Goal: Communication & Community: Answer question/provide support

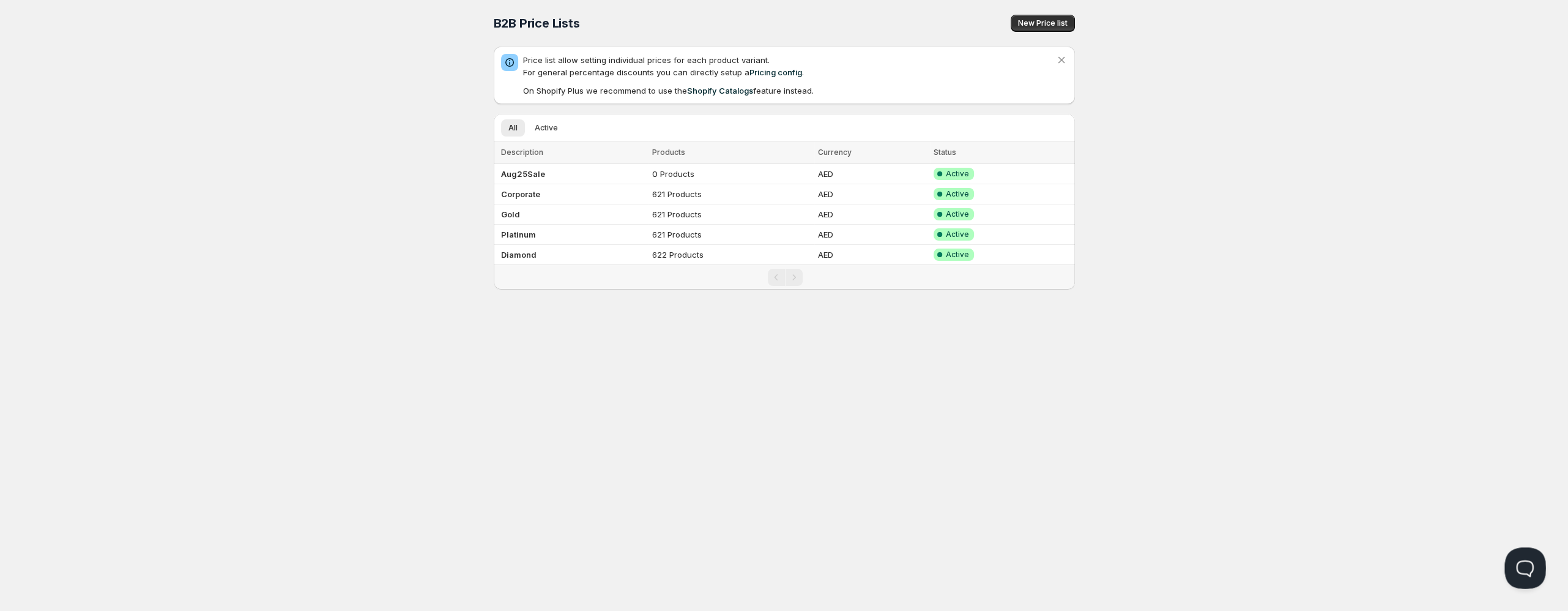
click at [1519, 565] on button "Open Beacon popover" at bounding box center [1523, 565] width 37 height 37
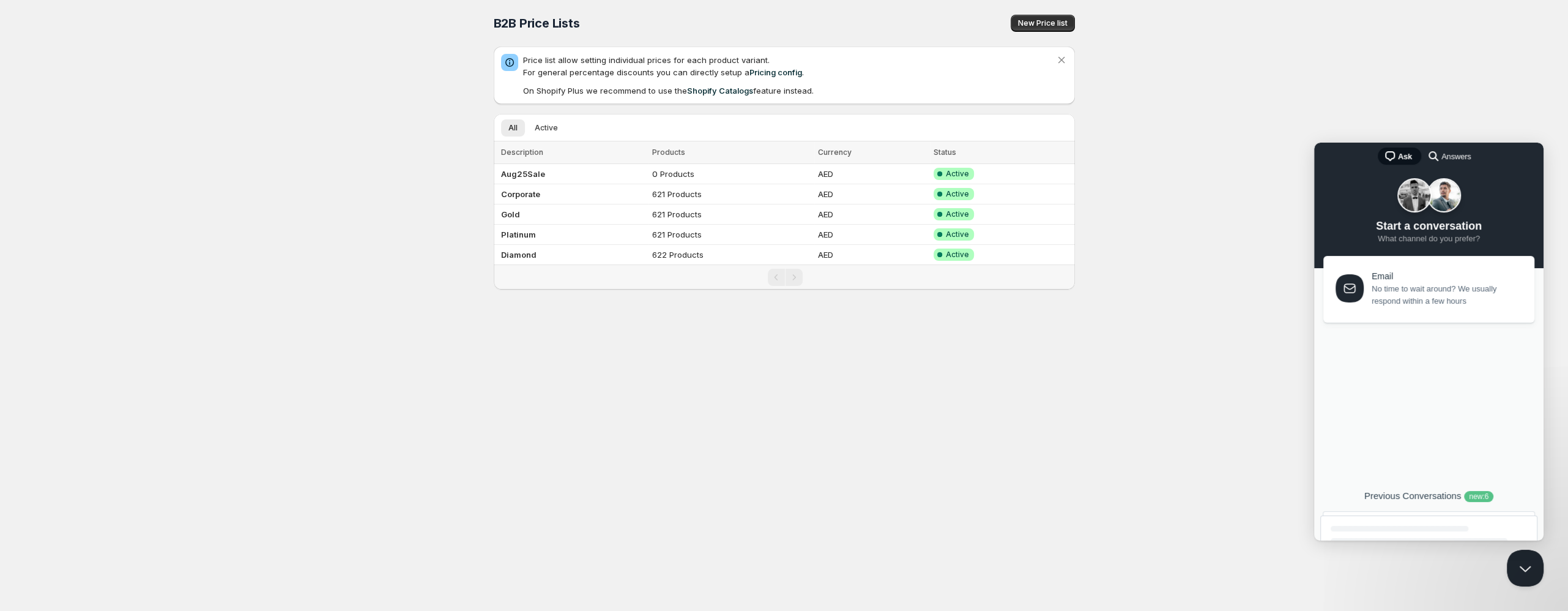
click at [1493, 495] on div "new : 6" at bounding box center [1479, 496] width 29 height 11
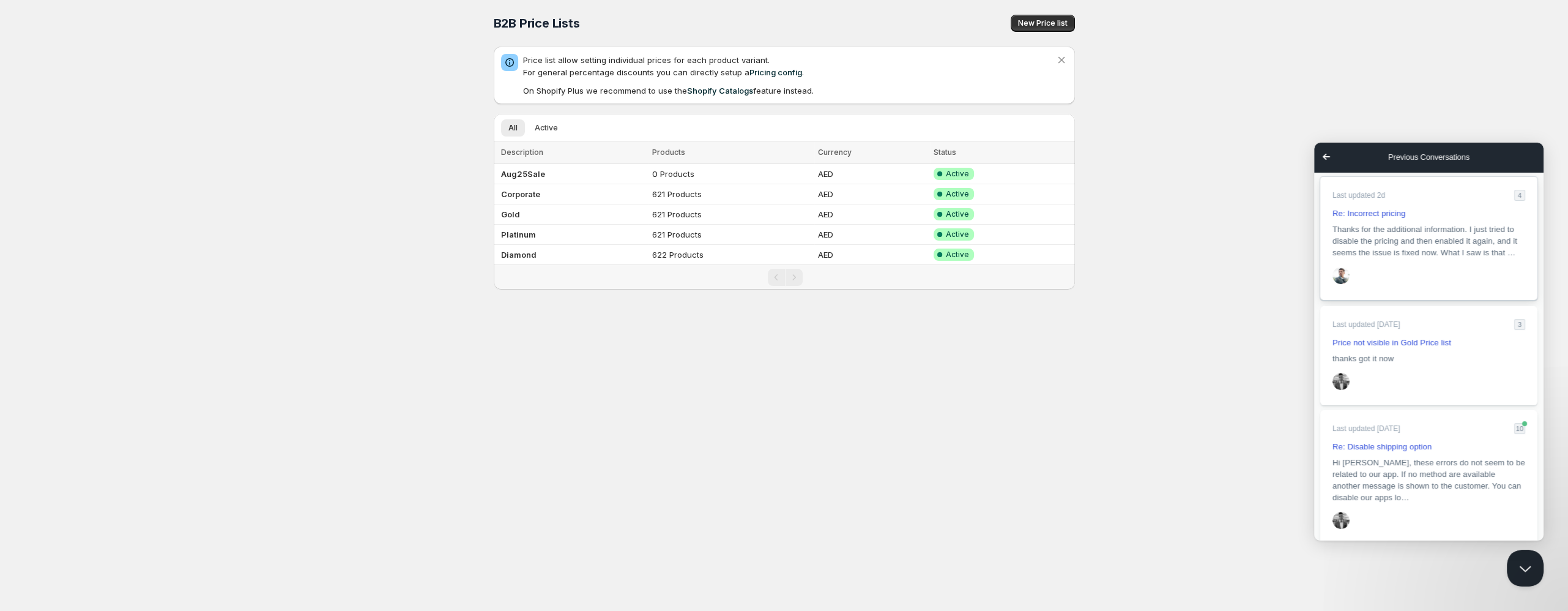
click at [1379, 229] on span "Thanks for the additional information. I just tried to disable the pricing and …" at bounding box center [1425, 240] width 185 height 32
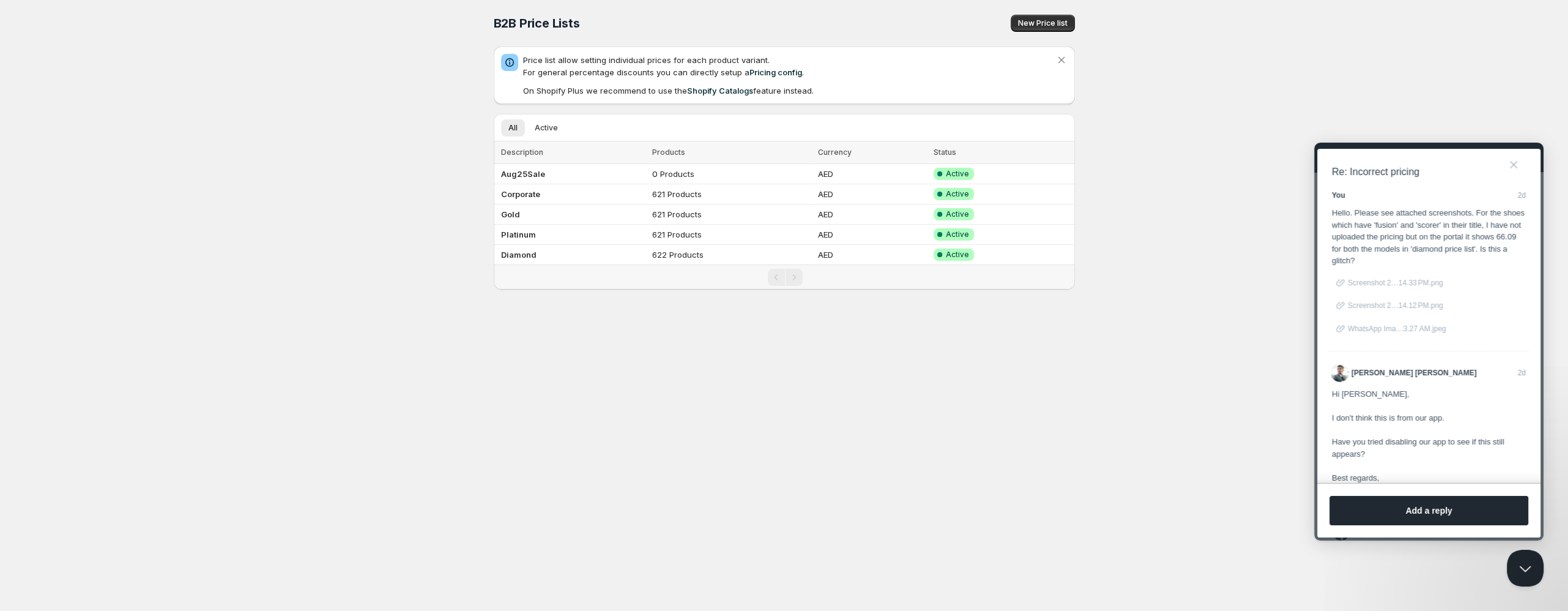
click at [1387, 282] on span "Screenshot 2…14.33 PM.png" at bounding box center [1396, 282] width 96 height 9
click at [1388, 305] on span "Screenshot 2…14.12 PM.png" at bounding box center [1396, 305] width 96 height 9
click at [1449, 519] on button "Add a reply" at bounding box center [1429, 510] width 199 height 29
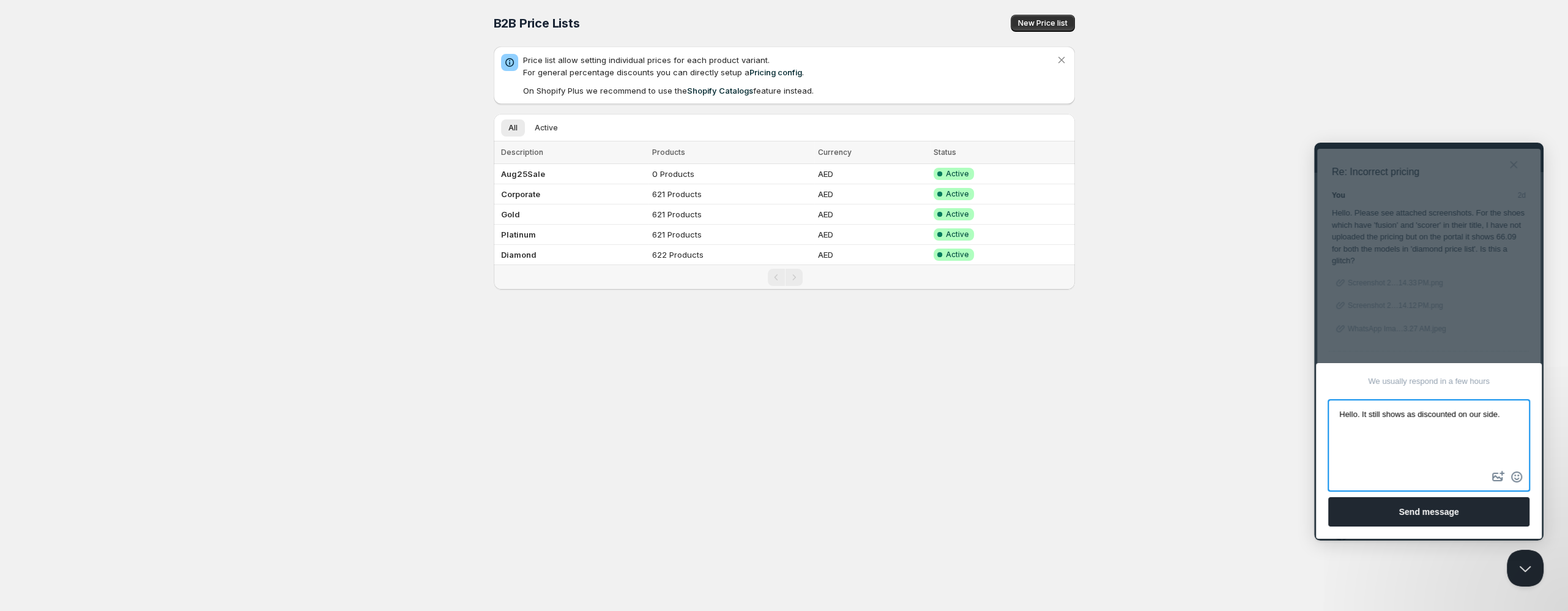
type textarea "Hello. It still shows as discounted on our side."
click at [521, 255] on b "Diamond" at bounding box center [518, 255] width 36 height 10
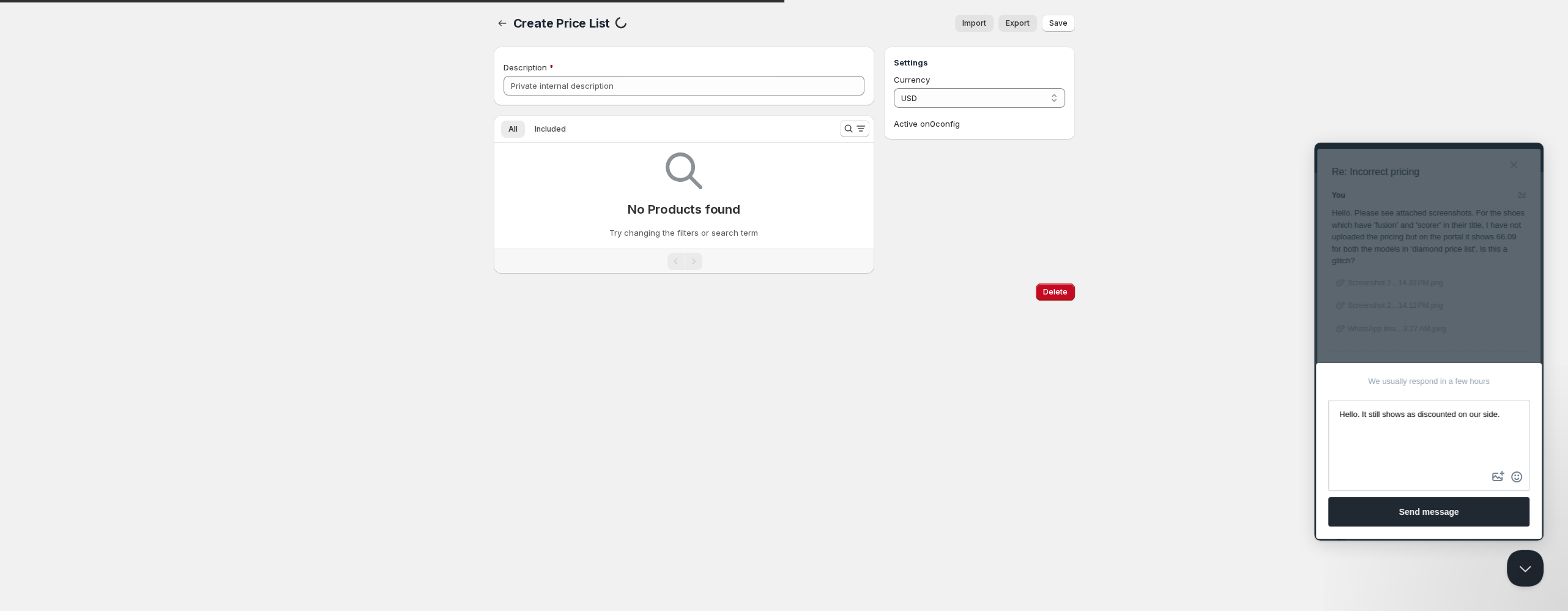
type input "Diamond"
select select "AED"
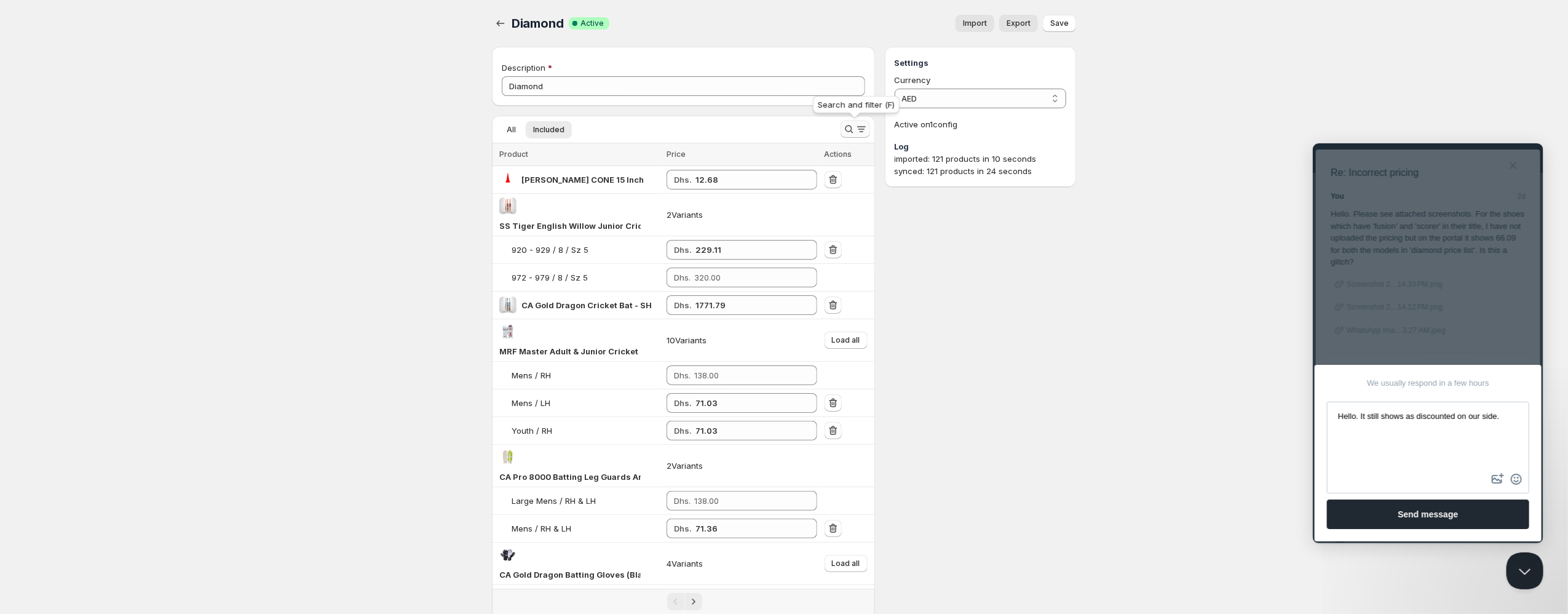
click at [848, 131] on icon "Search and filter results" at bounding box center [849, 128] width 13 height 13
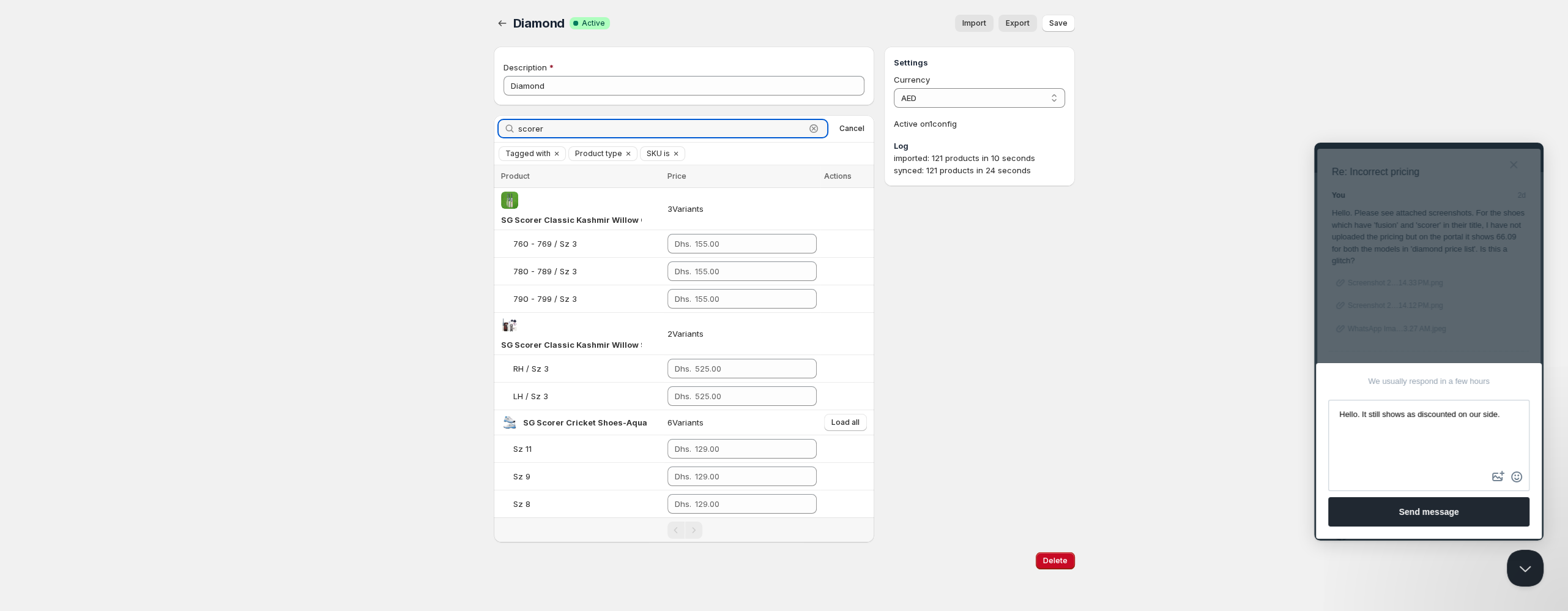
click at [818, 126] on icon "button" at bounding box center [814, 128] width 13 height 13
click at [813, 129] on icon "button" at bounding box center [814, 128] width 13 height 13
click at [815, 130] on icon "button" at bounding box center [814, 128] width 13 height 13
click at [750, 134] on input "scorer" at bounding box center [661, 129] width 288 height 17
type input "s"
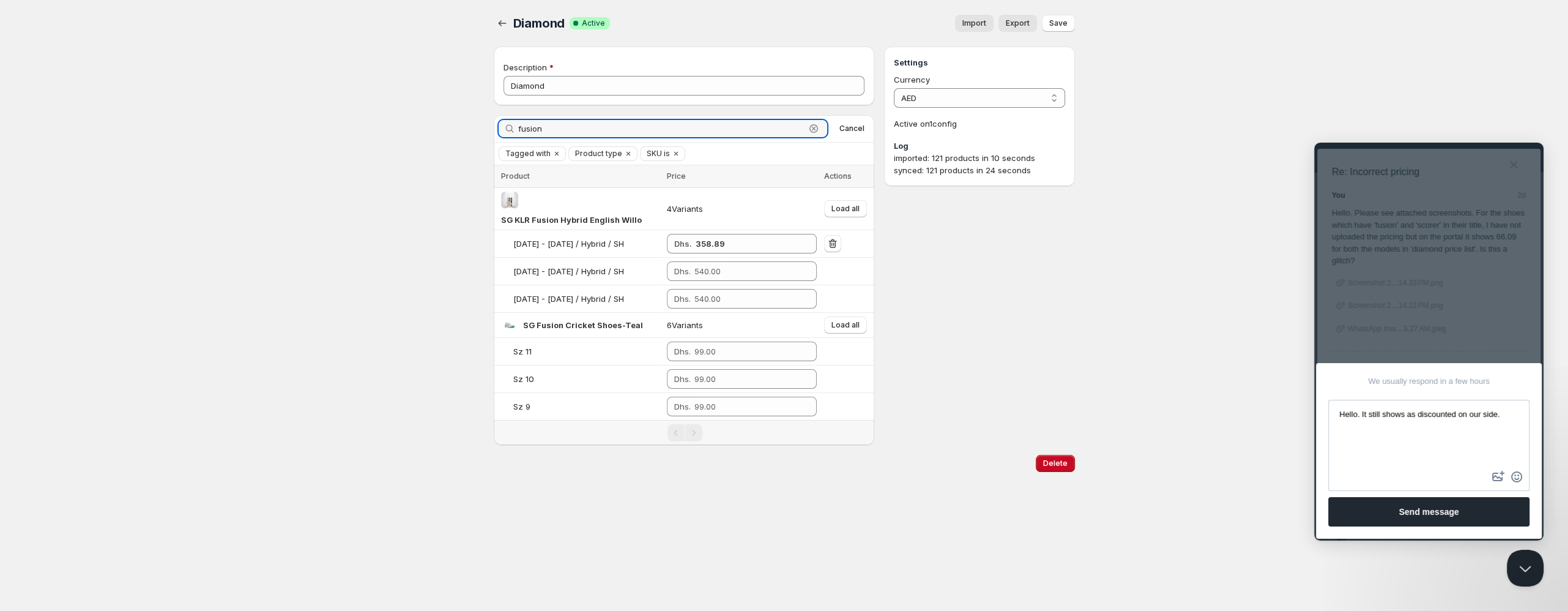
type input "fusion"
click at [814, 129] on icon "button" at bounding box center [814, 128] width 13 height 13
click at [796, 131] on input "fusion" at bounding box center [661, 129] width 288 height 17
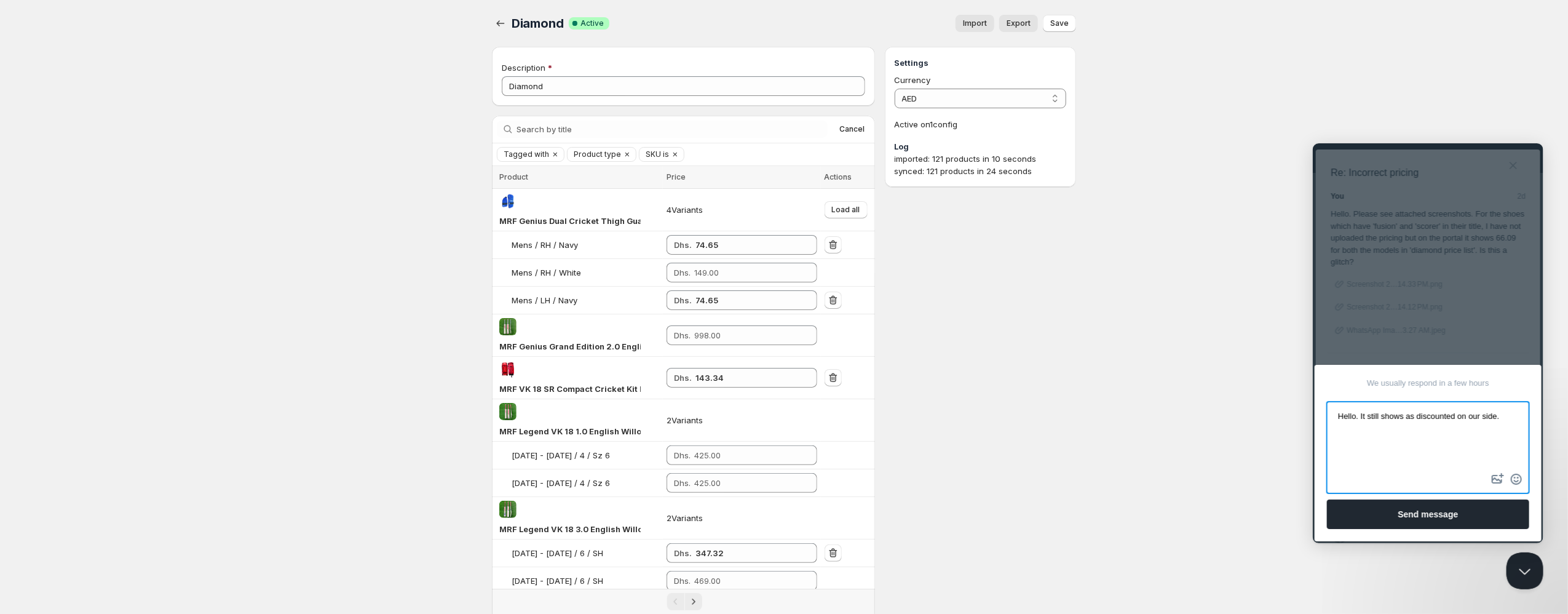
click at [1522, 415] on textarea "Hello. It still shows as discounted on our side." at bounding box center [1427, 436] width 200 height 68
type textarea "Hello. It still shows as discounted on our side. Not yet fixed, pls check."
click at [1421, 517] on button "Send message" at bounding box center [1428, 513] width 202 height 29
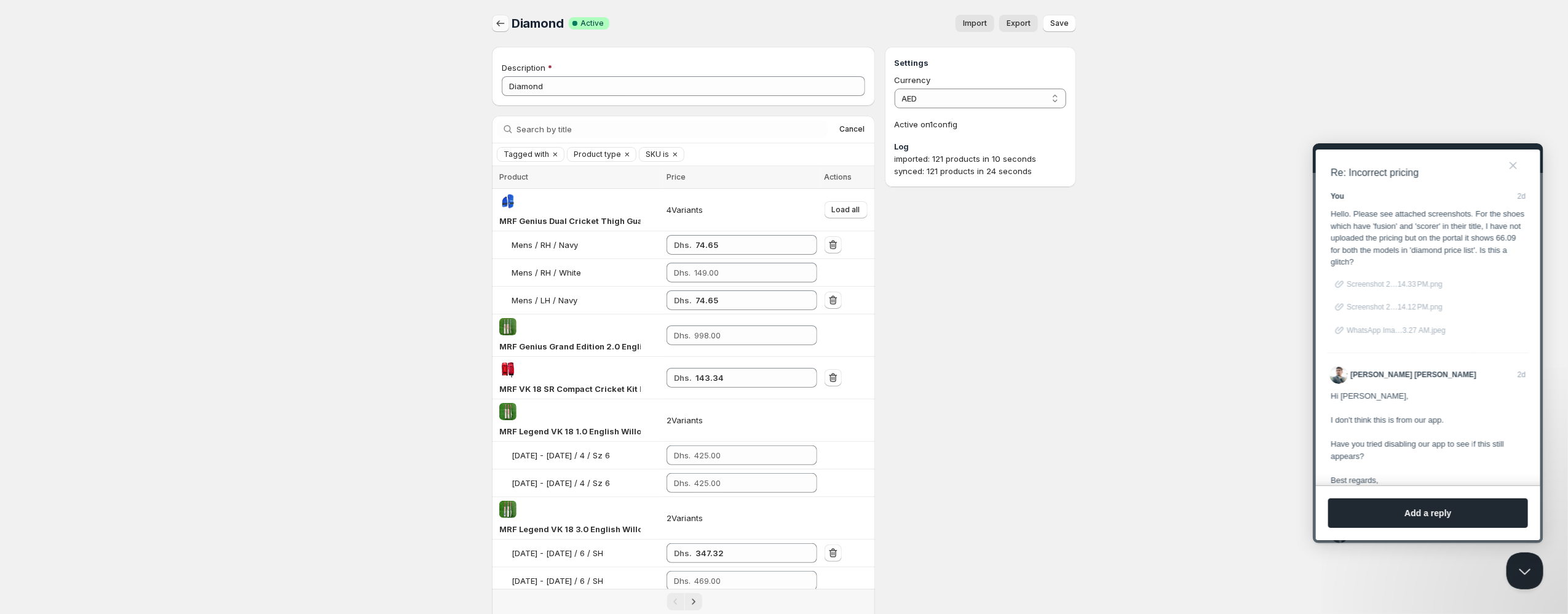
click at [498, 28] on icon "button" at bounding box center [500, 23] width 13 height 13
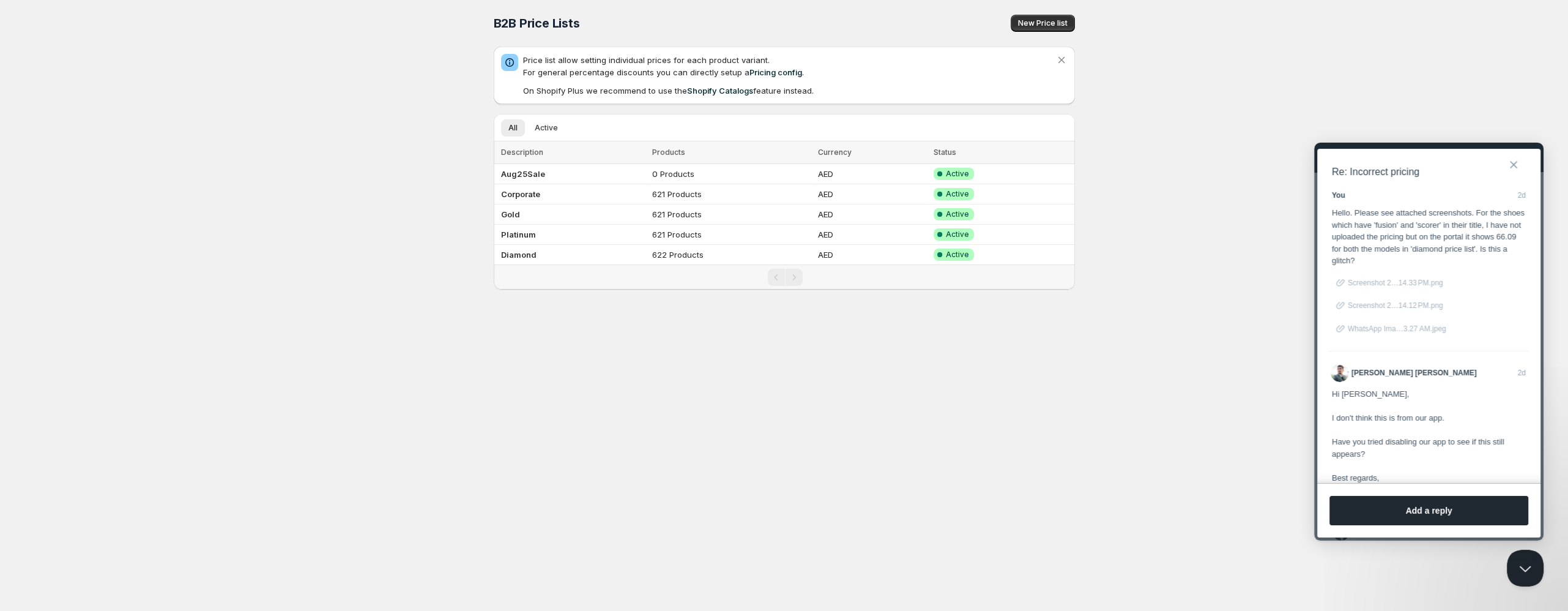
click at [1515, 164] on button "Close" at bounding box center [1514, 165] width 19 height 19
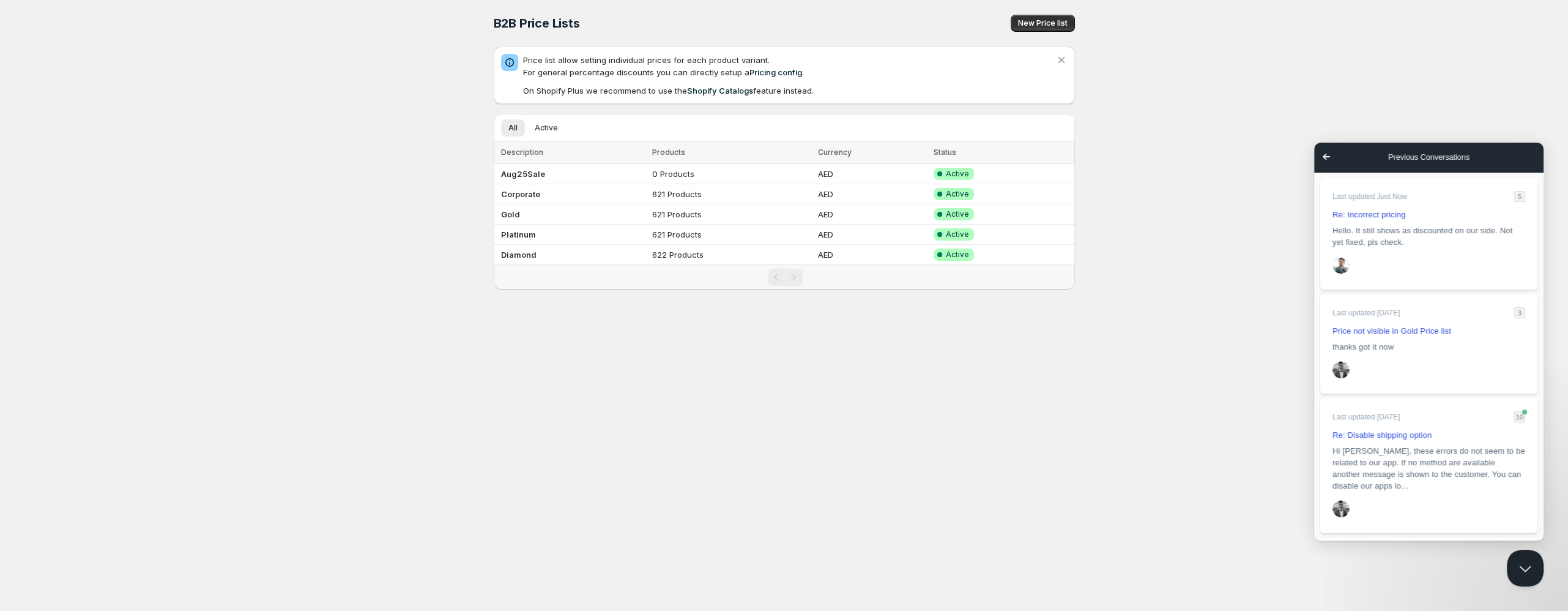
click at [1204, 117] on div "Home Pricing Price lists Checkout Forms Submissions Settings Features Plans B2B…" at bounding box center [784, 305] width 1568 height 611
click at [1524, 573] on button "Close Beacon popover" at bounding box center [1523, 565] width 37 height 37
